Goal: Task Accomplishment & Management: Complete application form

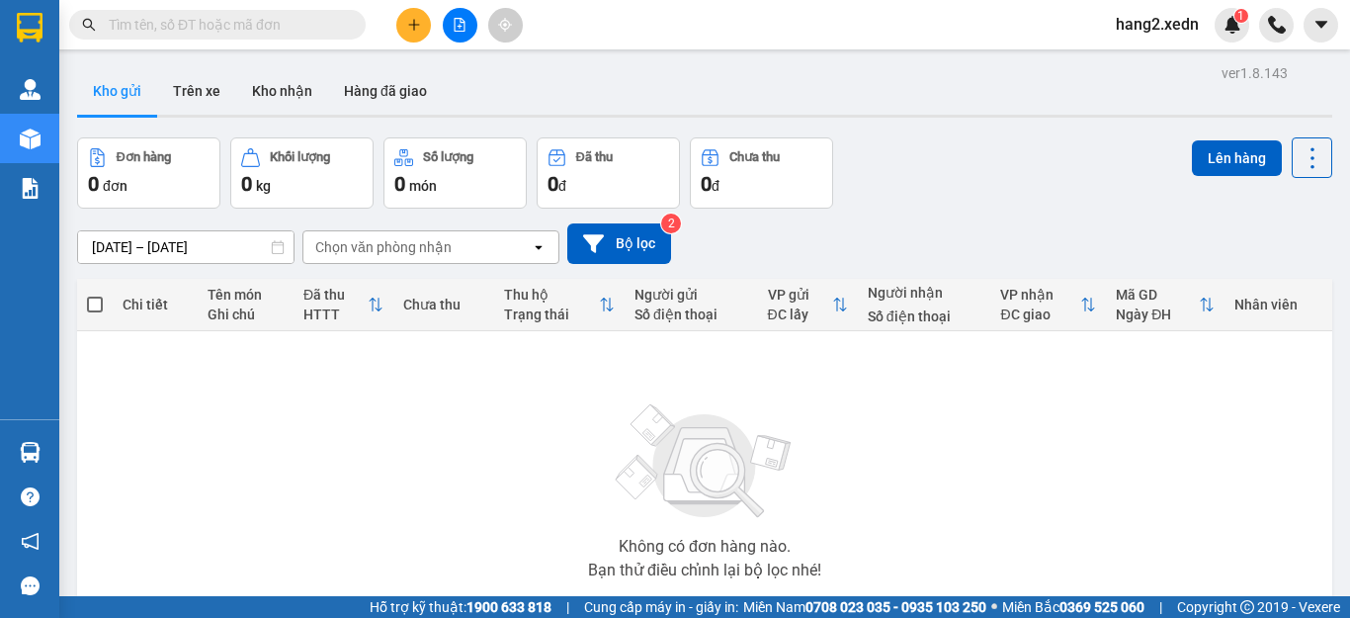
click at [321, 24] on input "text" at bounding box center [225, 25] width 233 height 22
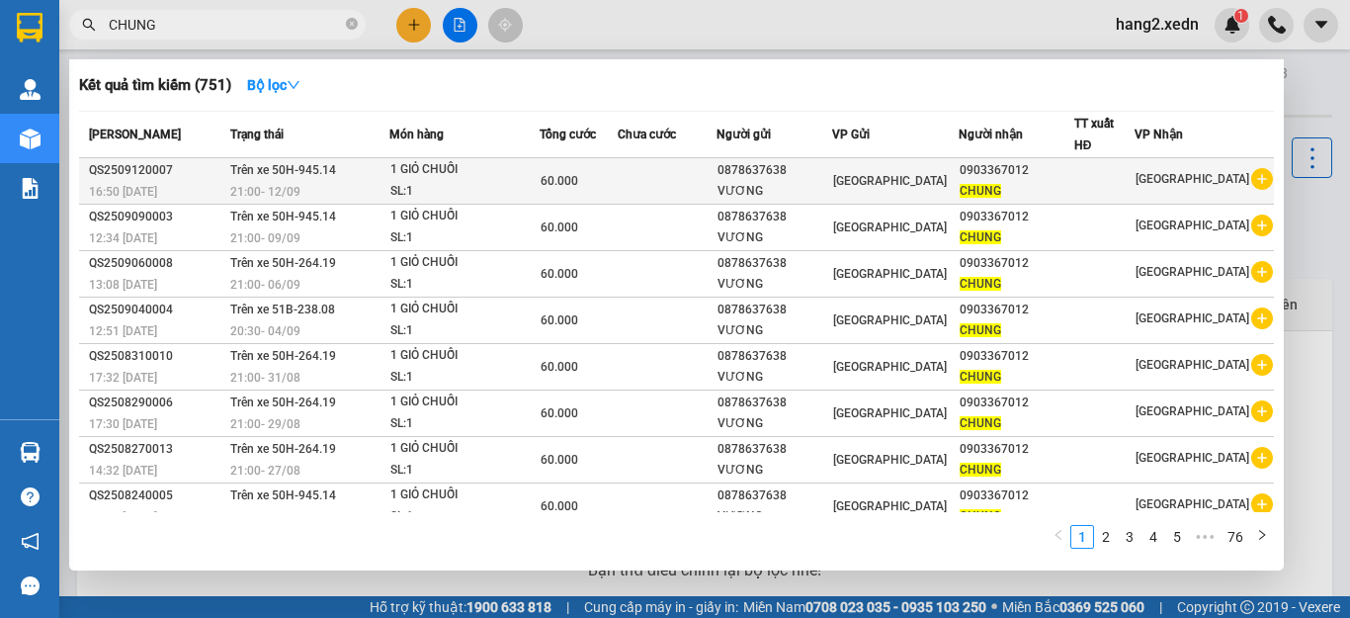
type input "CHUNG"
click at [741, 175] on div "0878637638" at bounding box center [775, 170] width 114 height 21
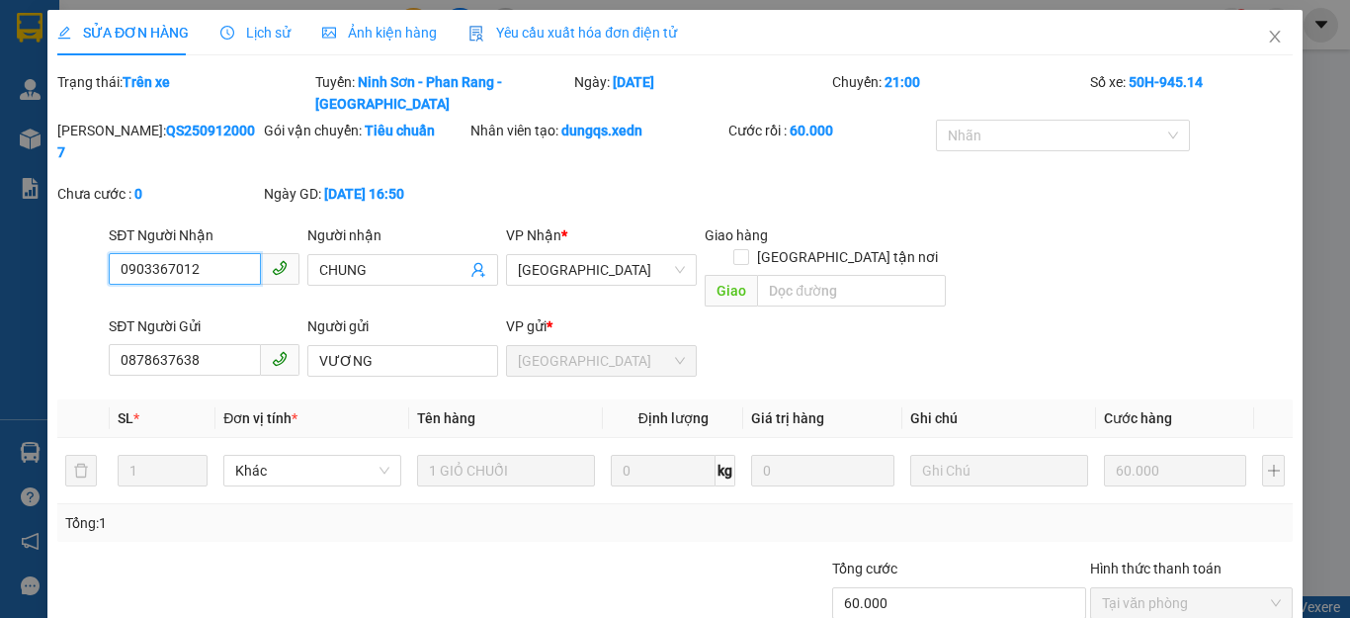
type input "0903367012"
type input "CHUNG"
type input "0878637638"
type input "VƯƠNG"
type input "60.000"
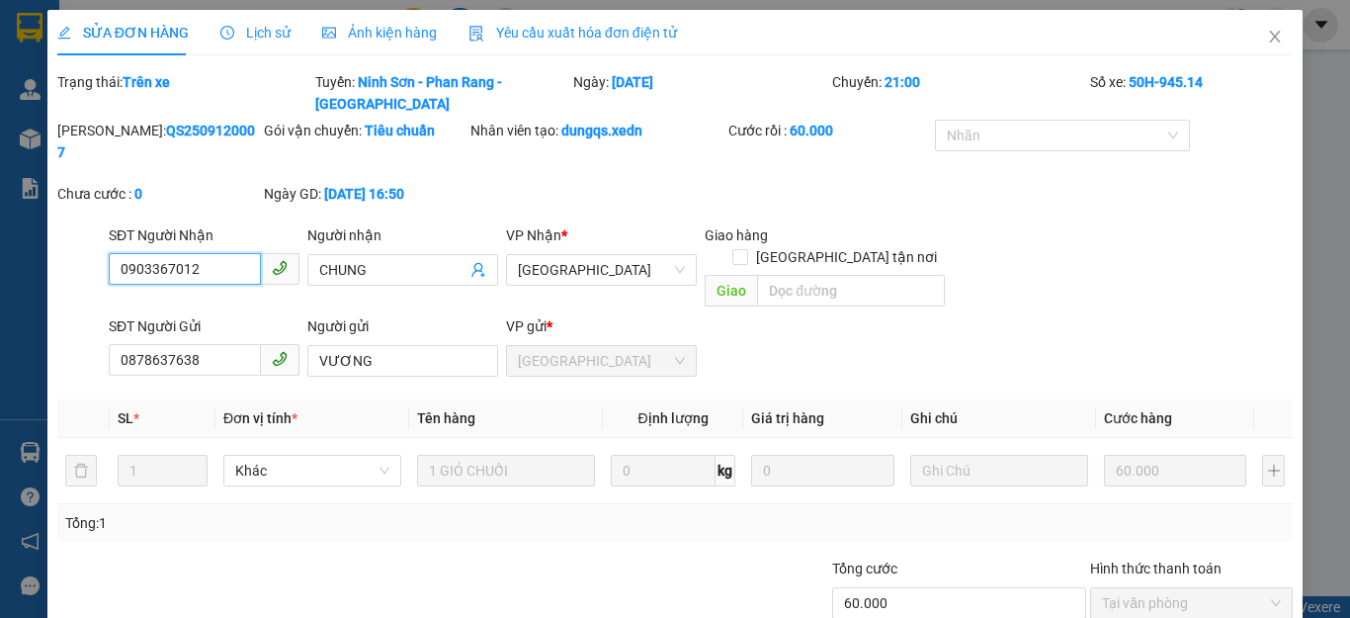
scroll to position [32, 0]
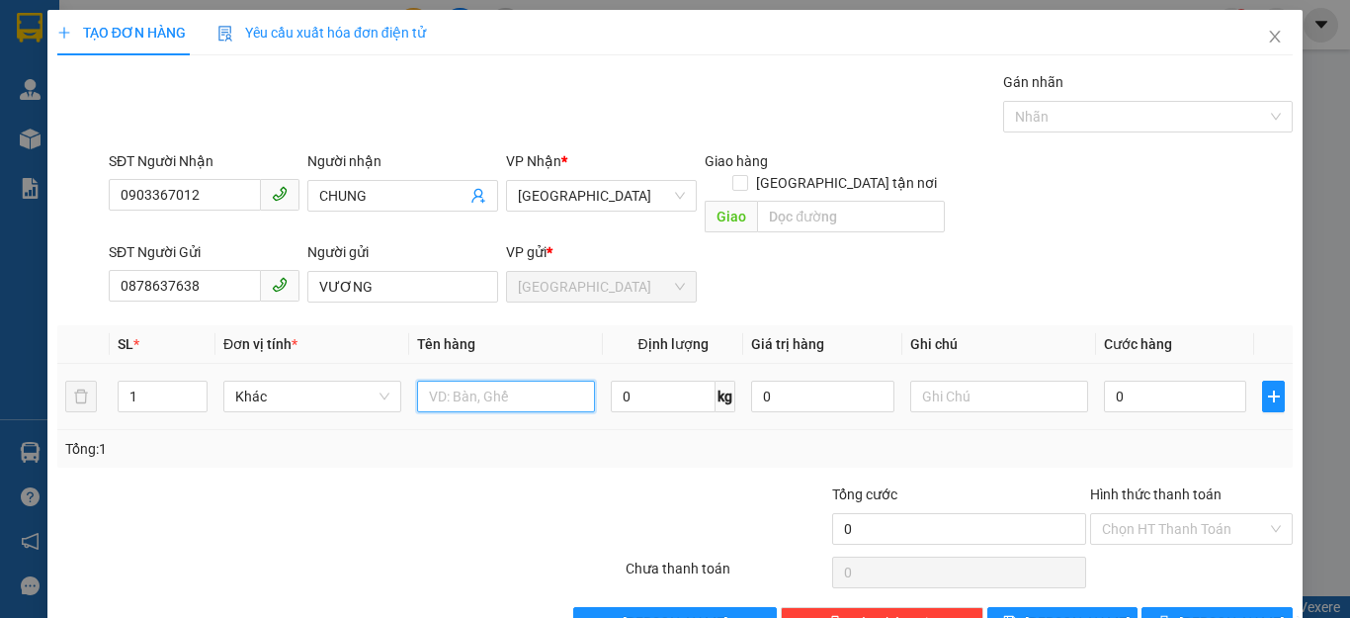
click at [537, 381] on input "text" at bounding box center [506, 397] width 178 height 32
type input "1 GIỎ CHUỐI"
click at [1138, 381] on input "0" at bounding box center [1175, 397] width 142 height 32
type input "6"
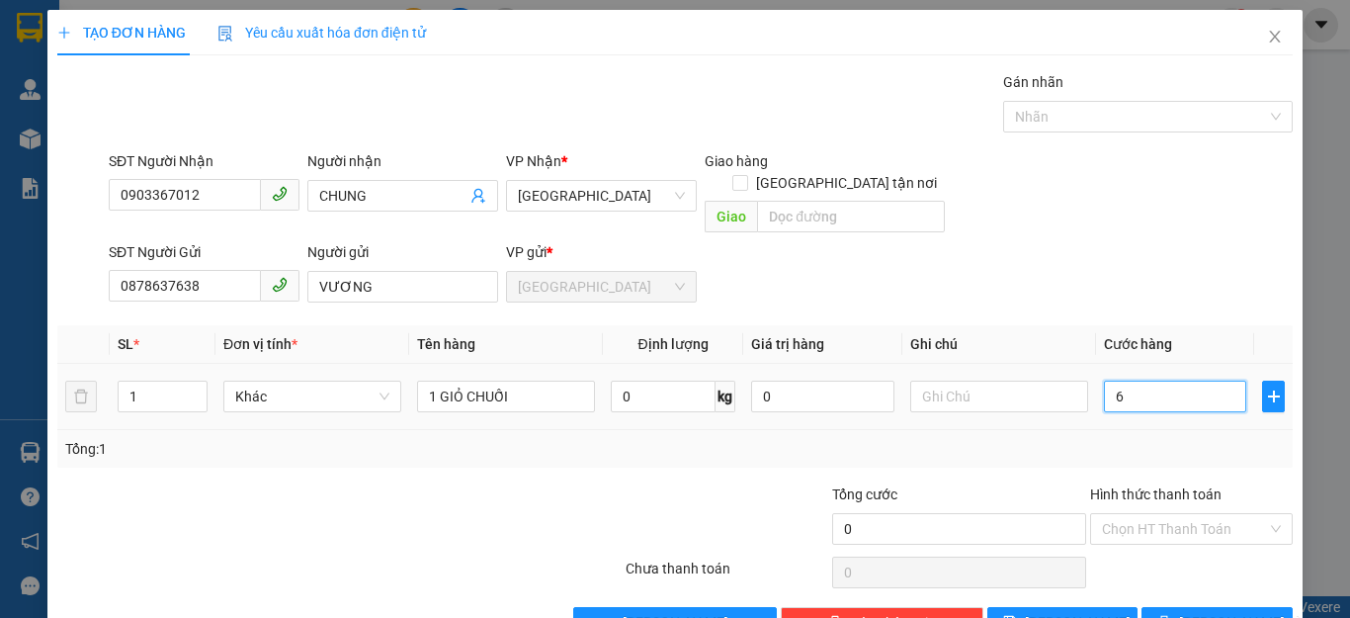
type input "6"
type input "60"
type input "600"
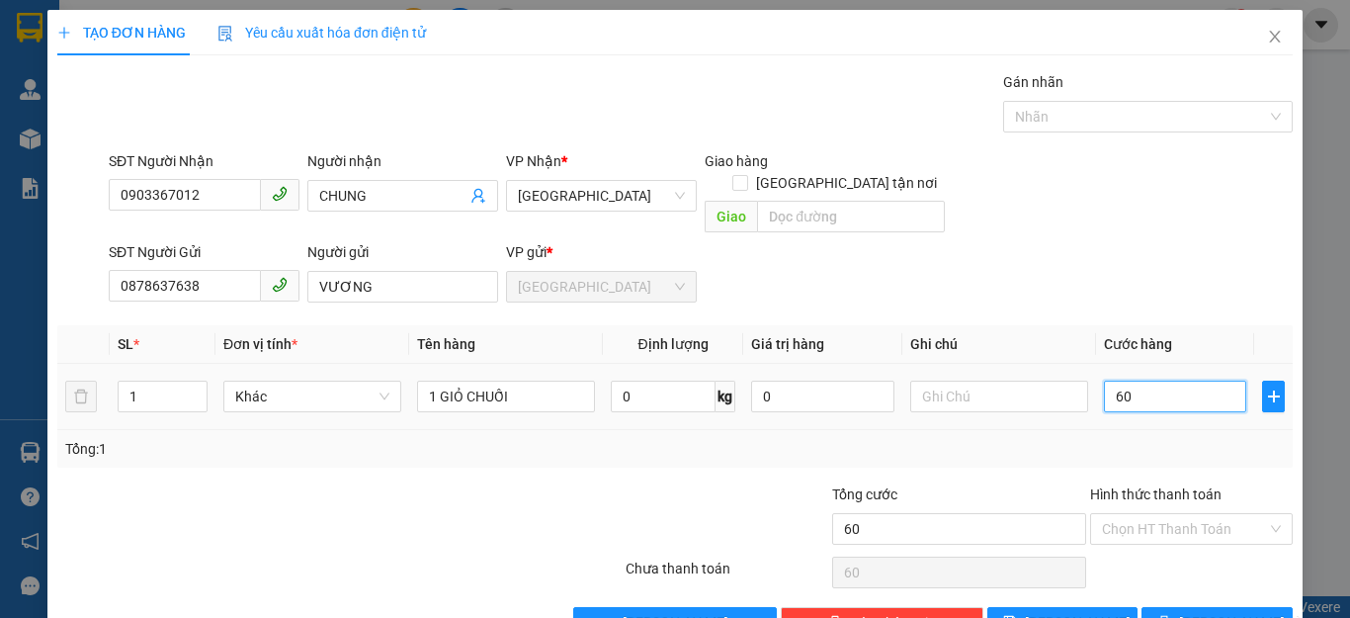
type input "600"
type input "6.000"
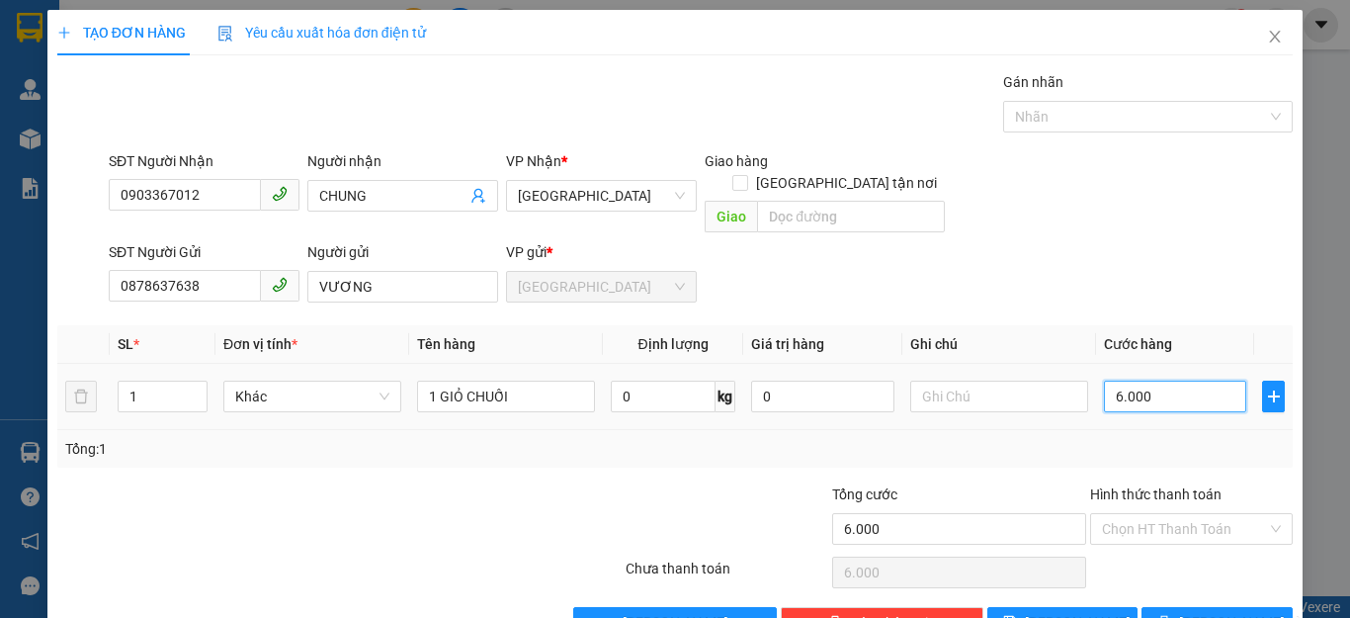
type input "60.000"
click at [1106, 514] on input "Hình thức thanh toán" at bounding box center [1184, 529] width 165 height 30
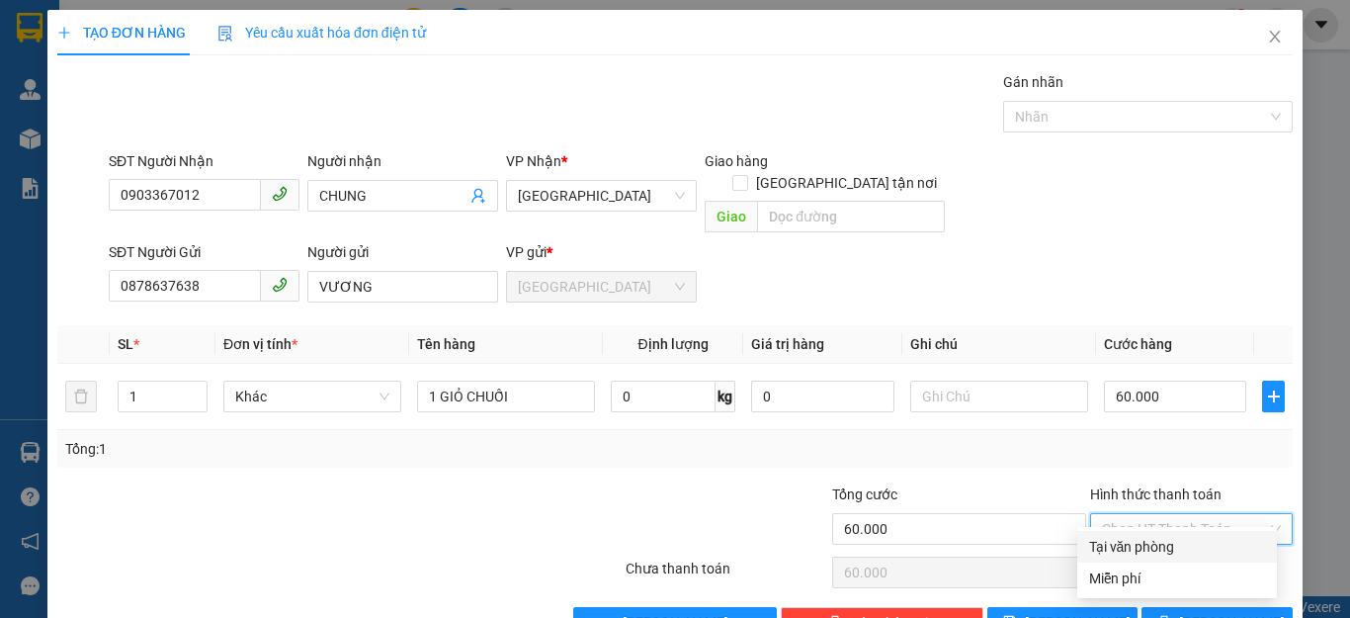
click at [1121, 550] on div "Tại văn phòng" at bounding box center [1177, 547] width 176 height 22
type input "0"
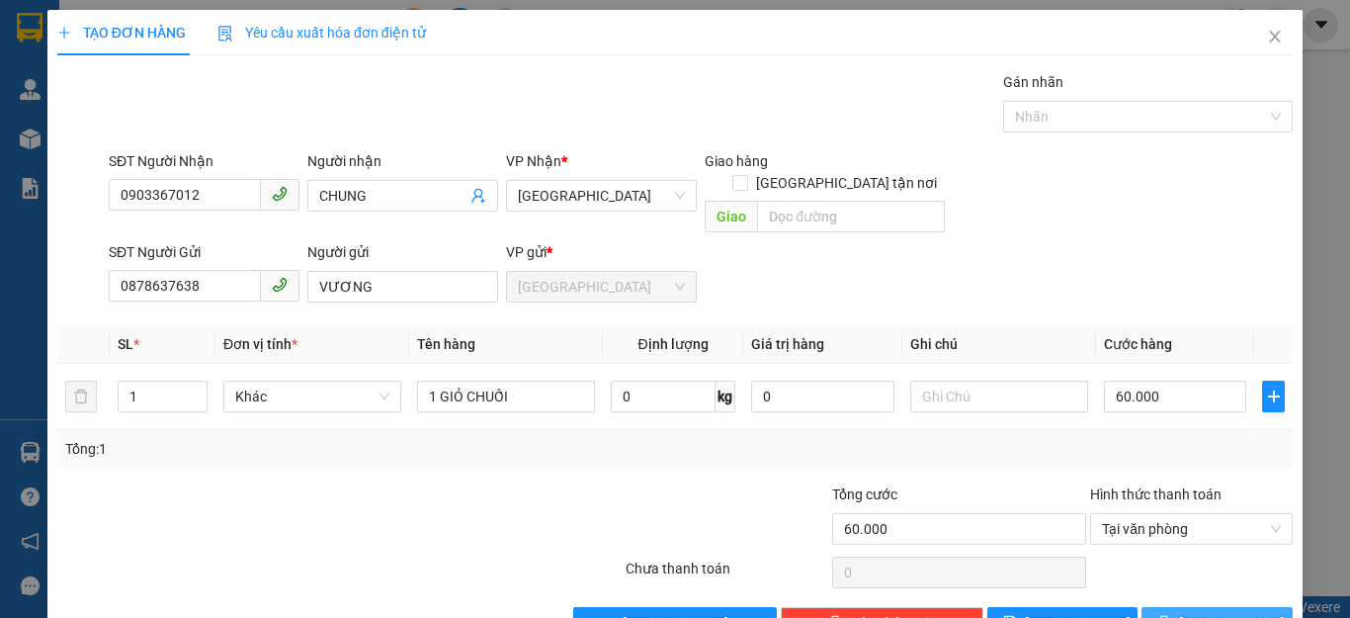
click at [1171, 615] on icon "printer" at bounding box center [1165, 622] width 14 height 14
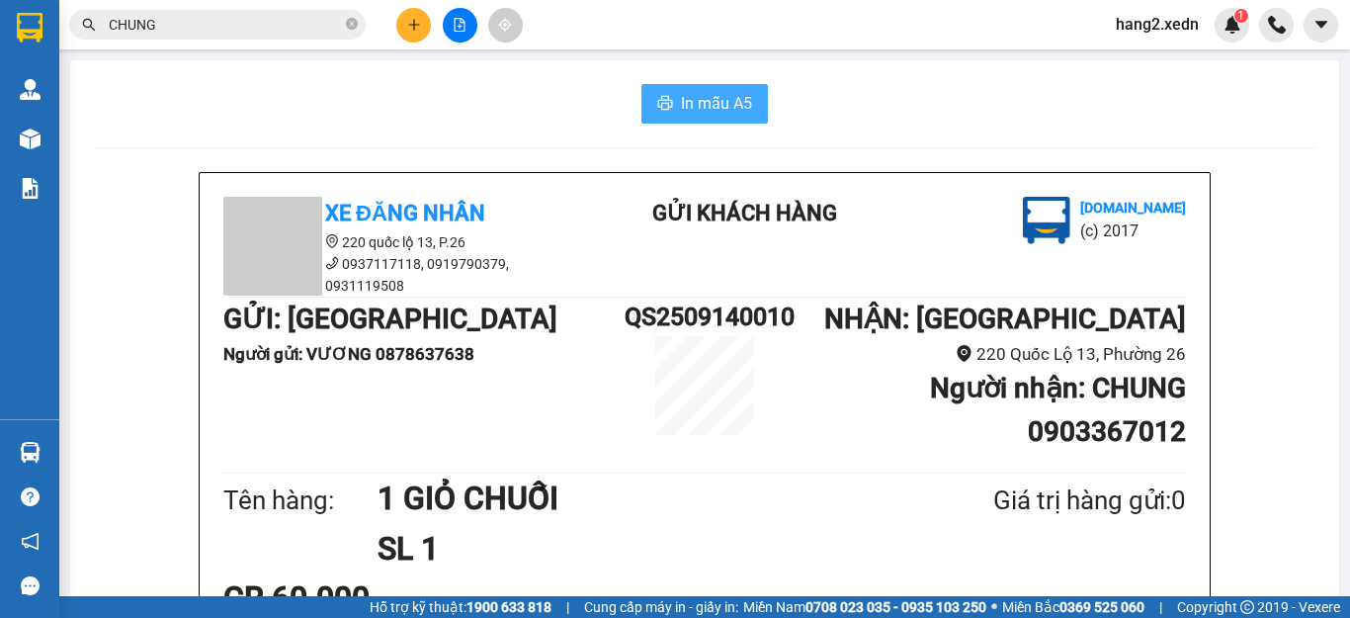
click at [694, 111] on span "In mẫu A5" at bounding box center [716, 103] width 71 height 25
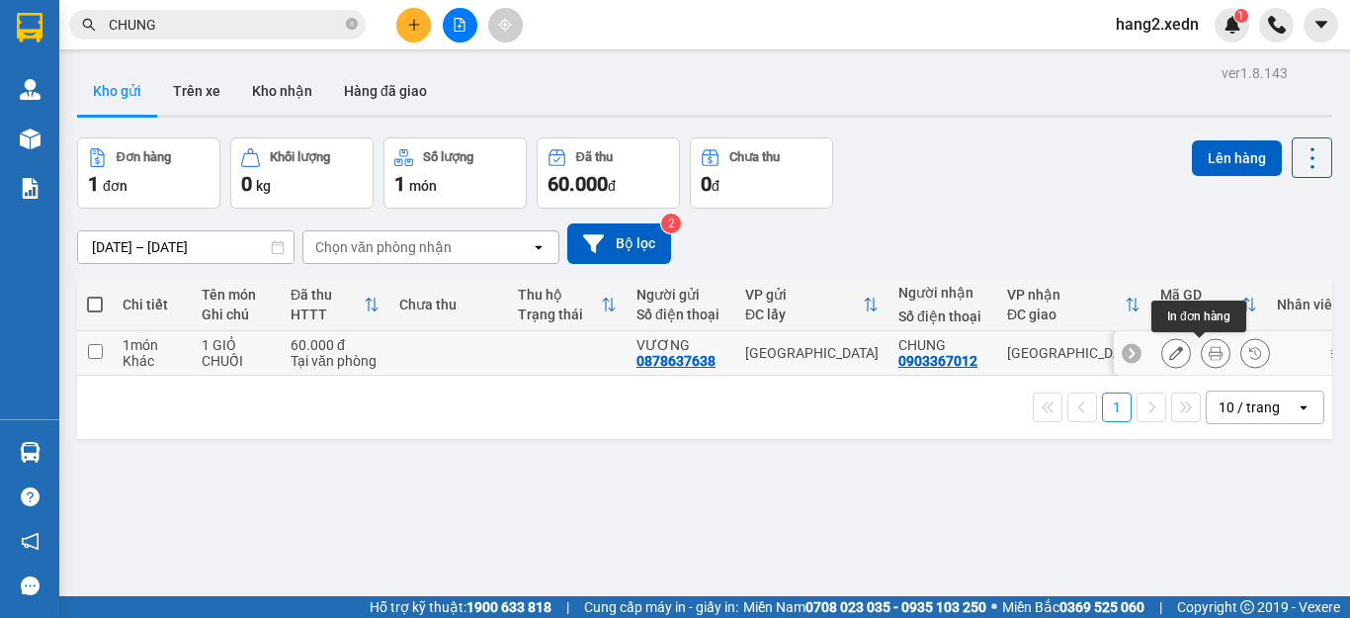
click at [1209, 356] on icon at bounding box center [1216, 353] width 14 height 14
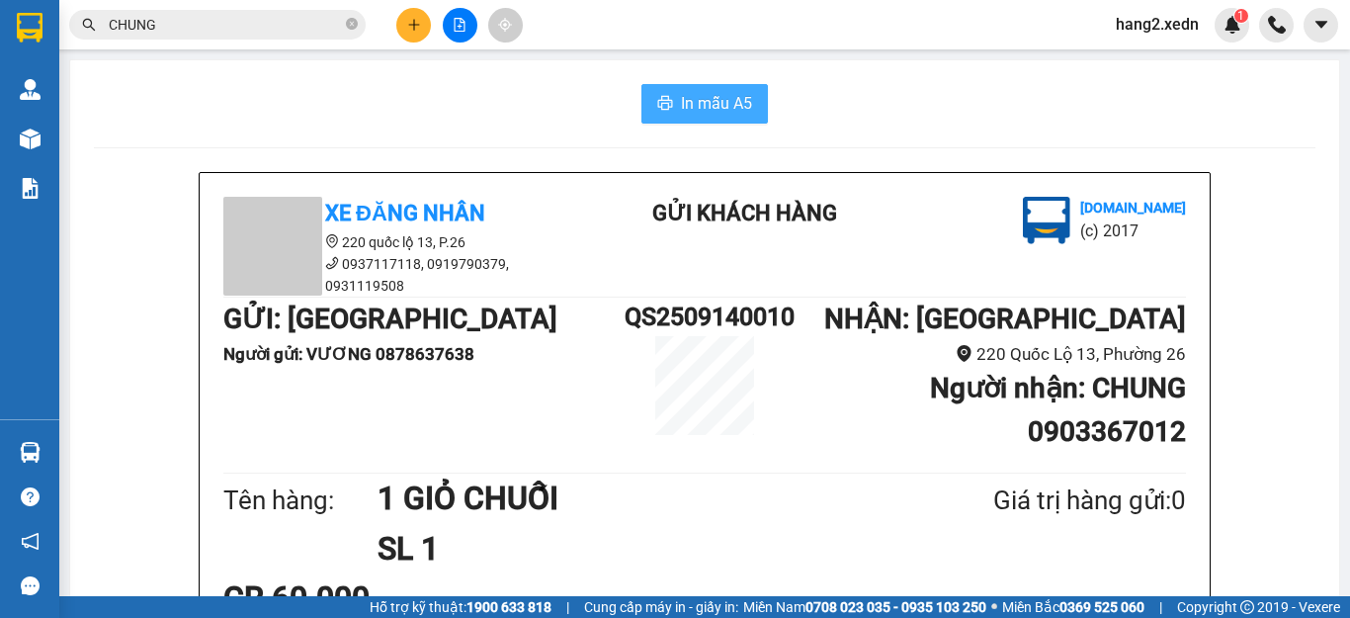
click at [720, 113] on span "In mẫu A5" at bounding box center [716, 103] width 71 height 25
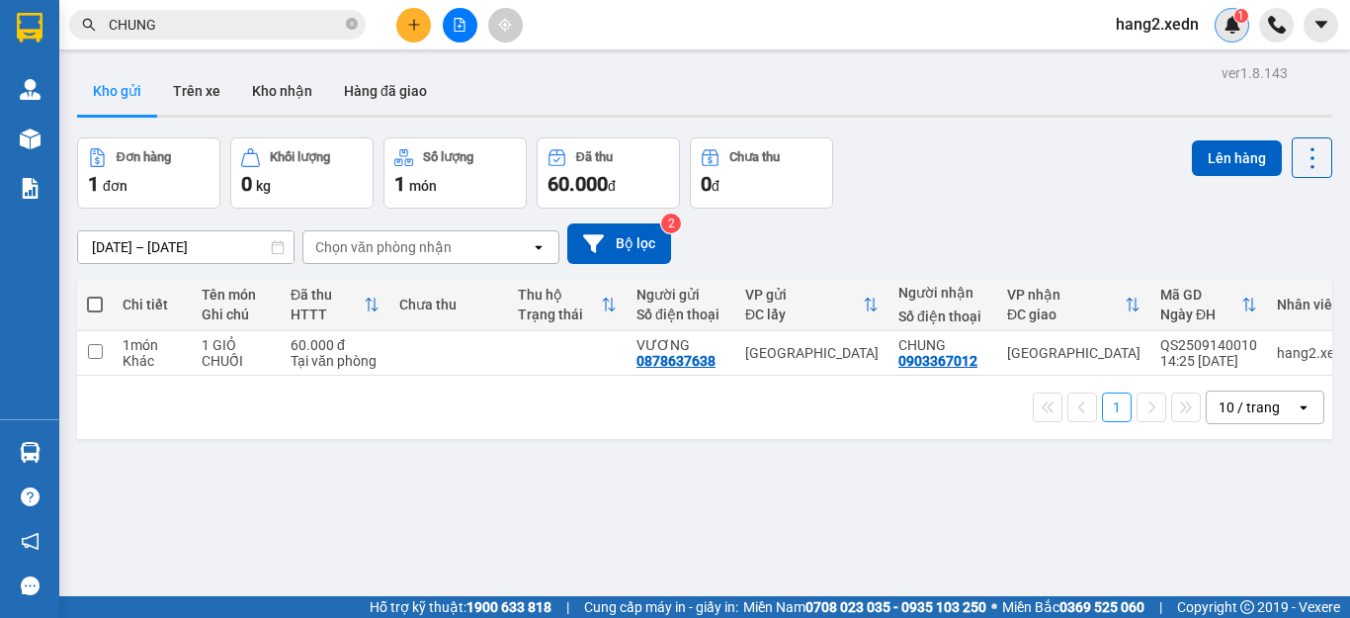
click at [1231, 27] on img at bounding box center [1233, 25] width 18 height 18
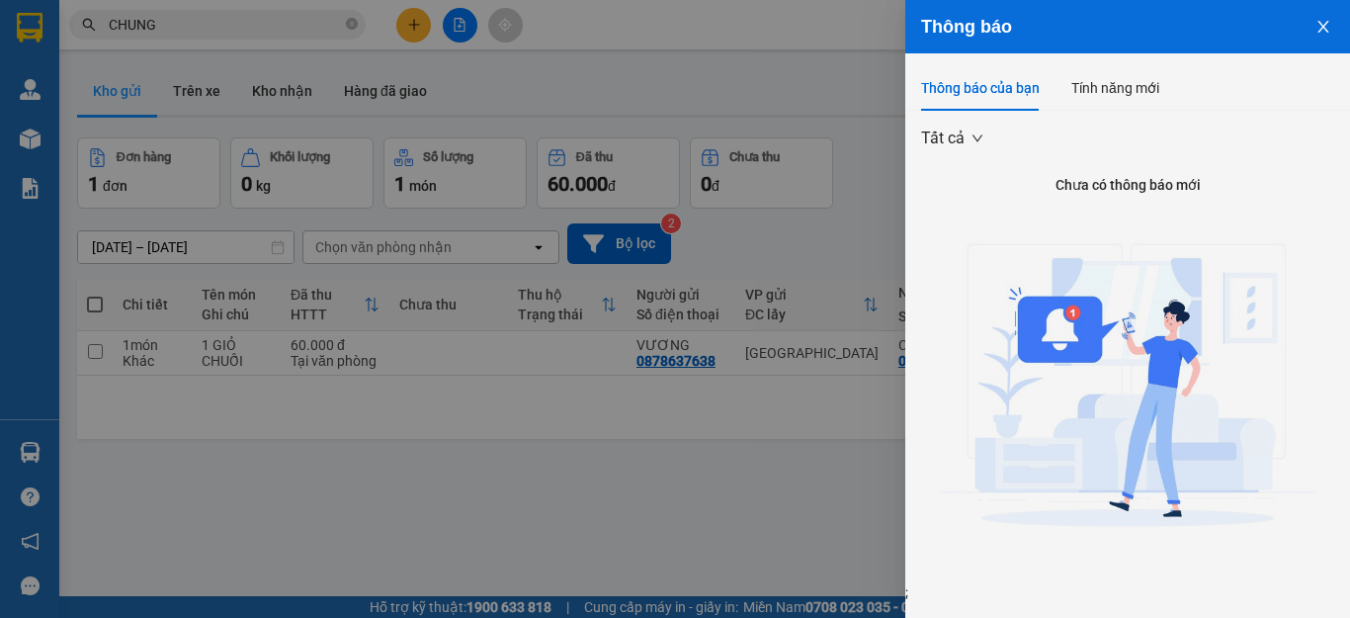
click at [774, 86] on div at bounding box center [675, 309] width 1350 height 618
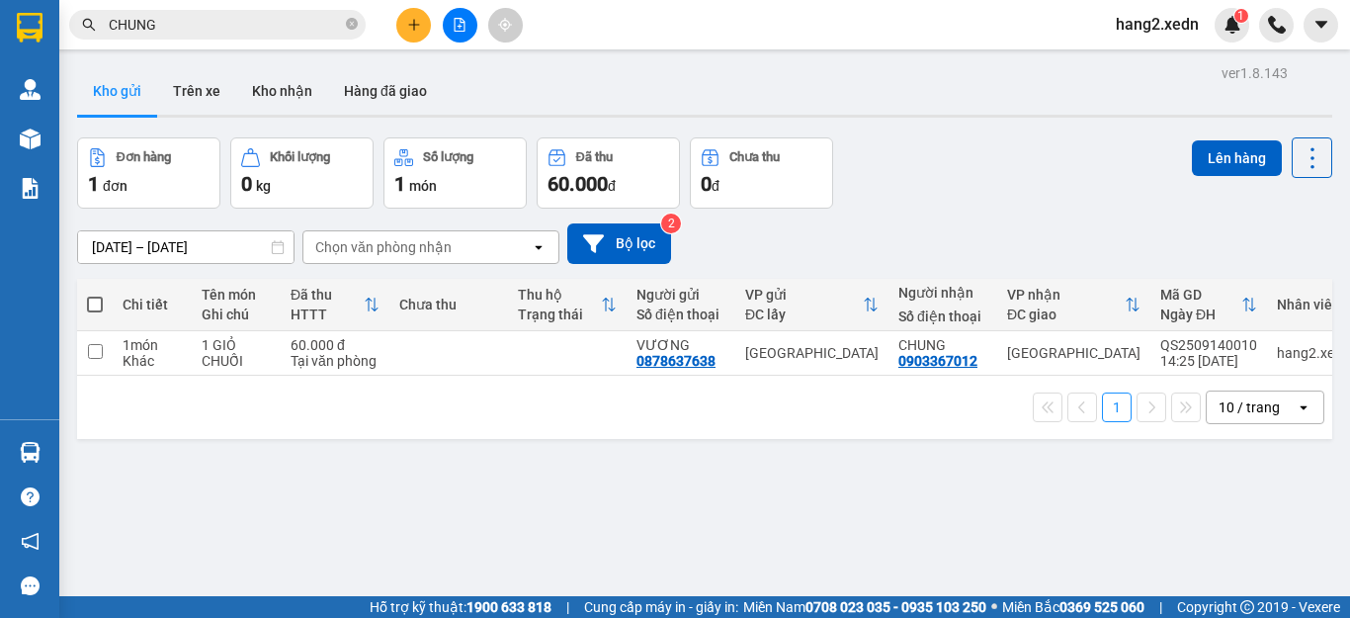
click at [1166, 29] on span "hang2.xedn" at bounding box center [1157, 24] width 115 height 25
click at [1136, 59] on span "Đăng xuất" at bounding box center [1172, 61] width 83 height 22
